Goal: Information Seeking & Learning: Learn about a topic

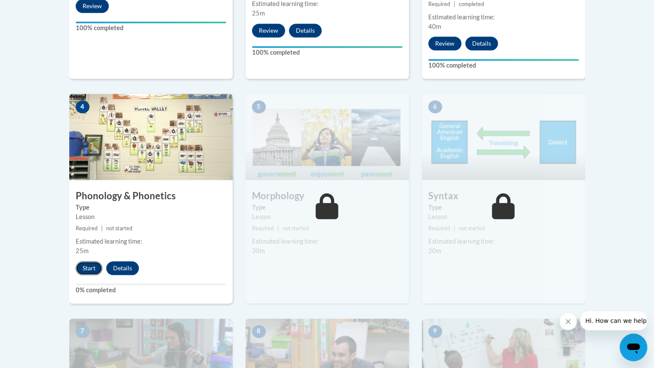
click at [89, 267] on button "Start" at bounding box center [89, 268] width 27 height 14
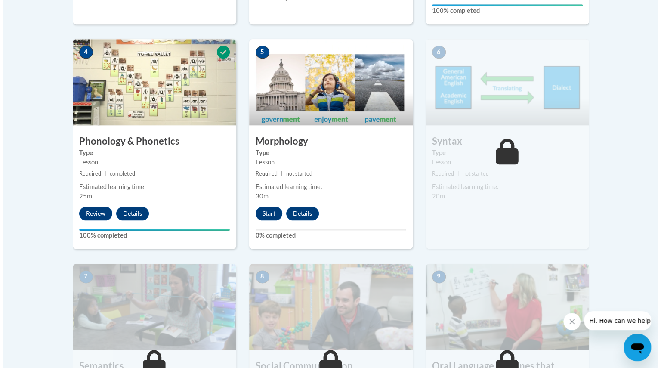
scroll to position [500, 0]
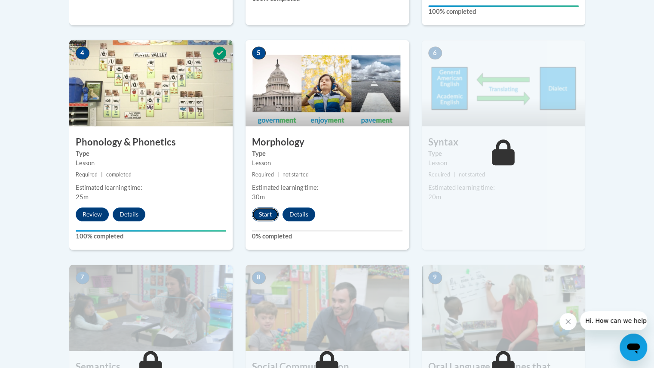
click at [272, 213] on button "Start" at bounding box center [265, 214] width 27 height 14
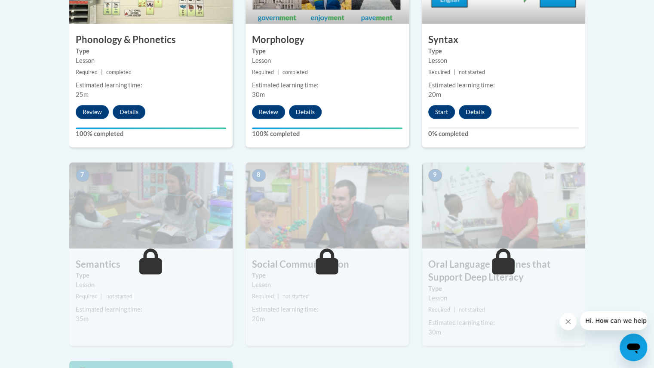
scroll to position [602, 0]
